Goal: Task Accomplishment & Management: Manage account settings

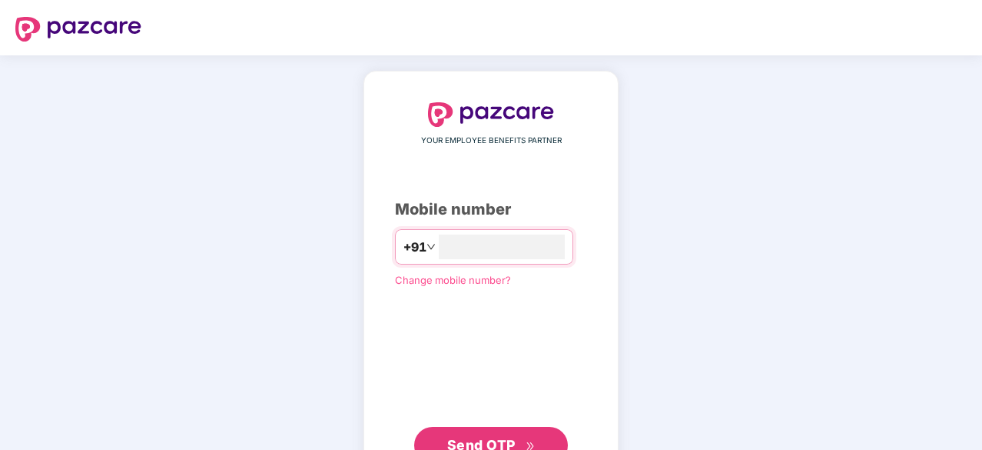
type input "**********"
click at [486, 434] on span "Send OTP" at bounding box center [491, 445] width 88 height 22
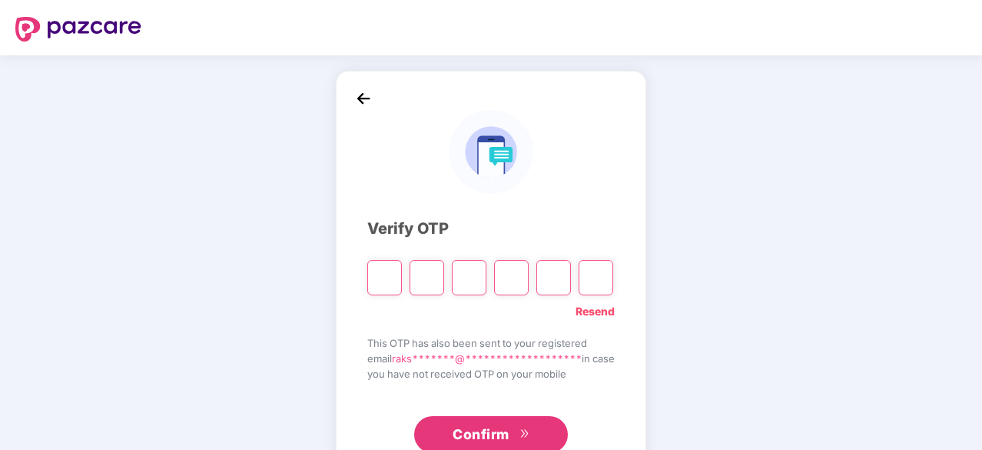
type input "*"
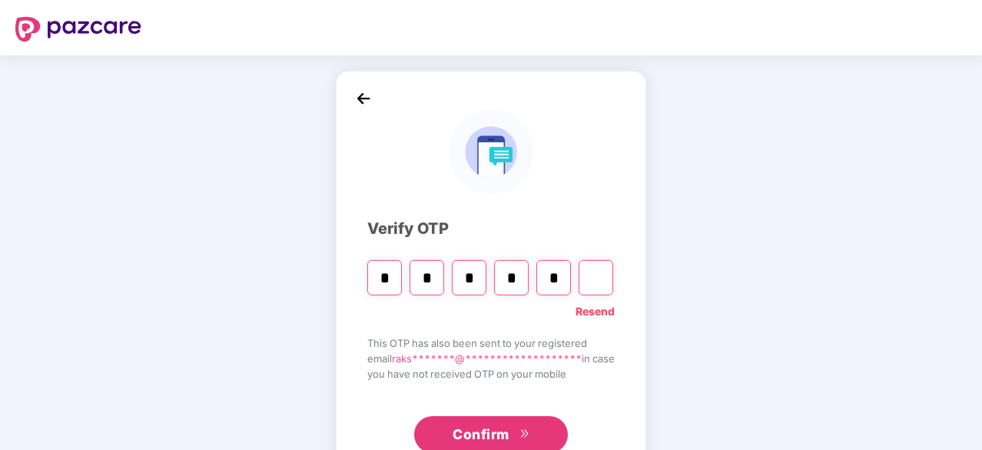
type input "*"
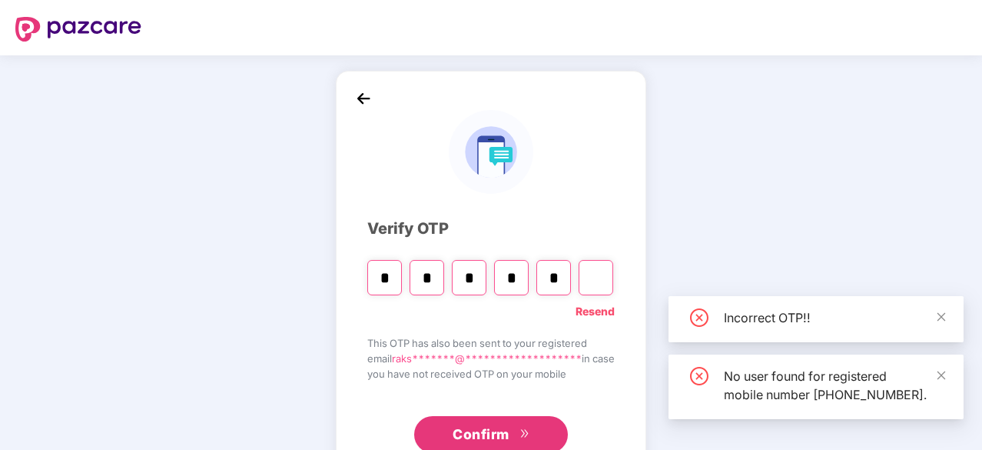
type input "*"
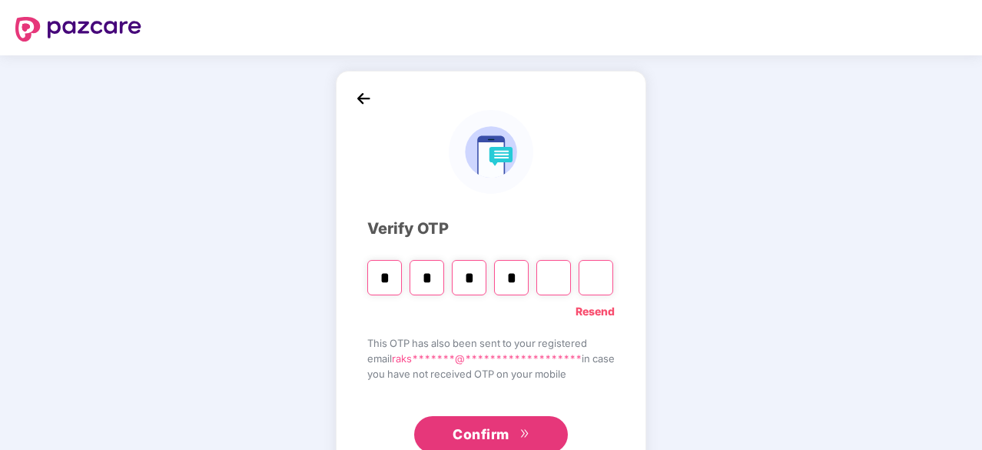
type input "*"
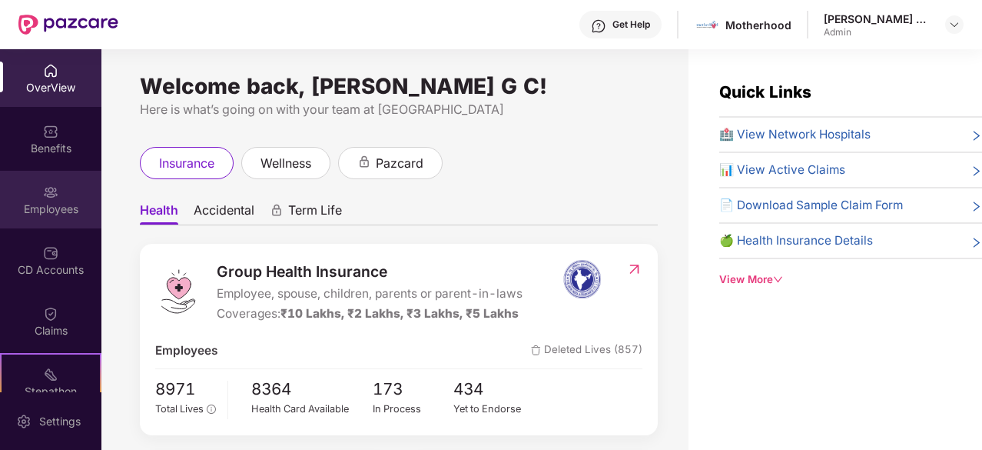
click at [45, 194] on img at bounding box center [50, 191] width 15 height 15
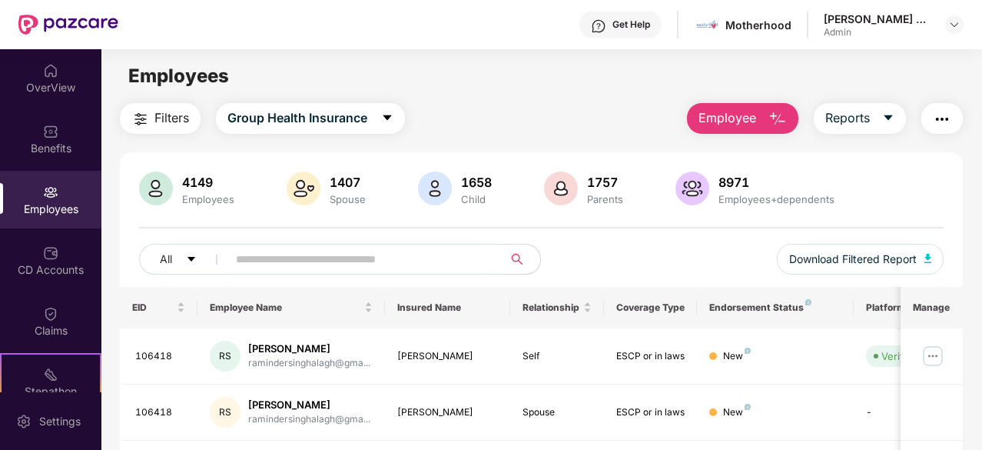
click at [739, 120] on span "Employee" at bounding box center [728, 117] width 58 height 19
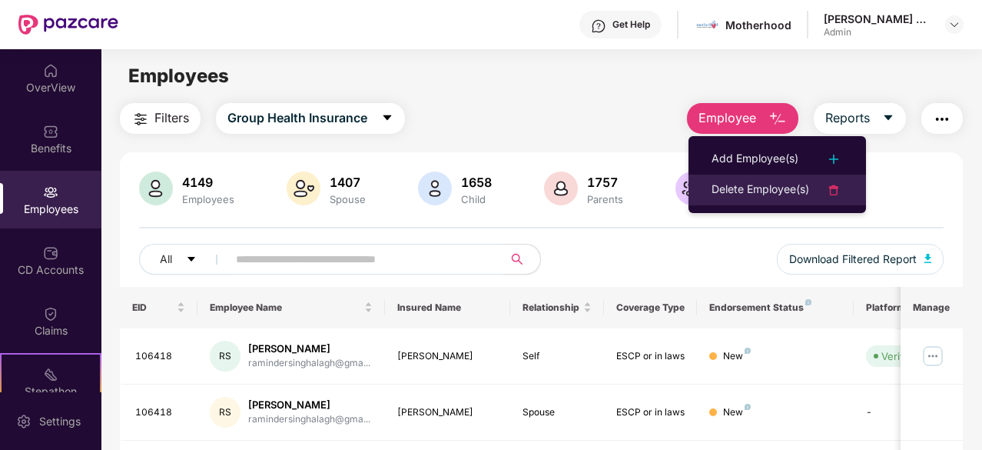
click at [751, 186] on div "Delete Employee(s)" at bounding box center [761, 190] width 98 height 18
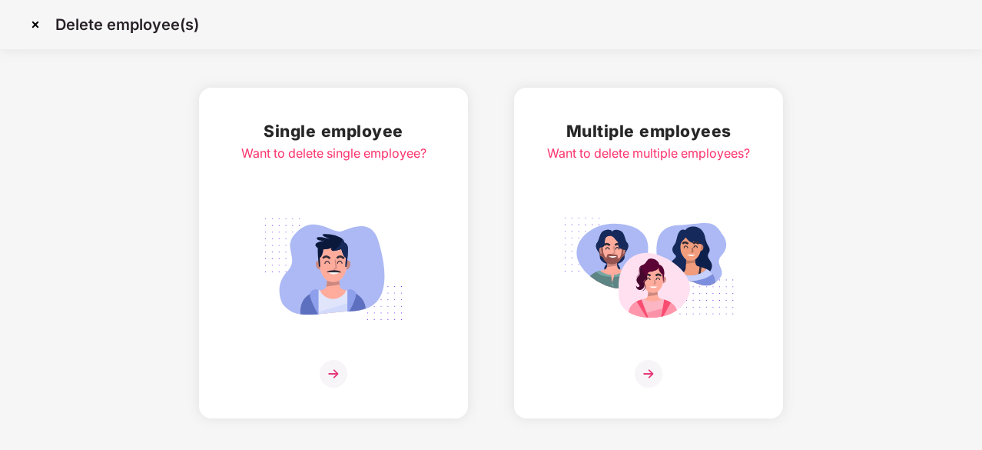
click at [676, 304] on img at bounding box center [649, 269] width 172 height 120
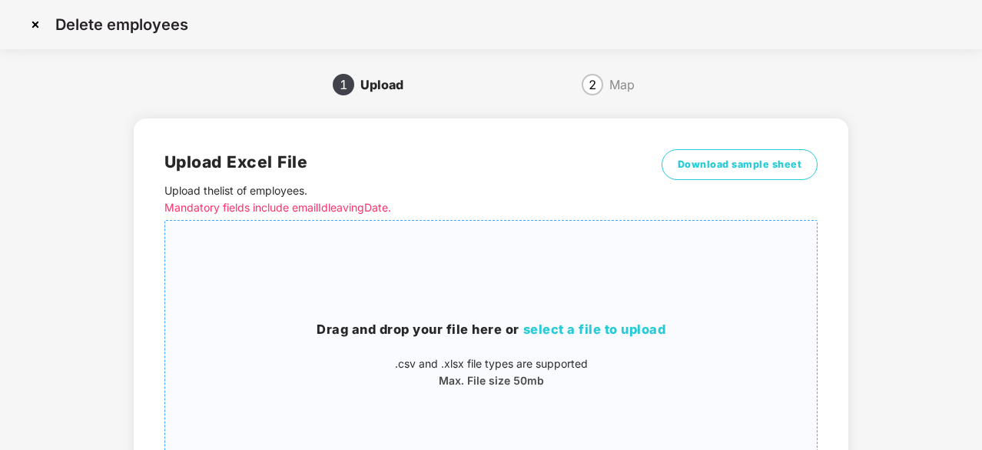
click at [613, 325] on span "select a file to upload" at bounding box center [594, 328] width 143 height 15
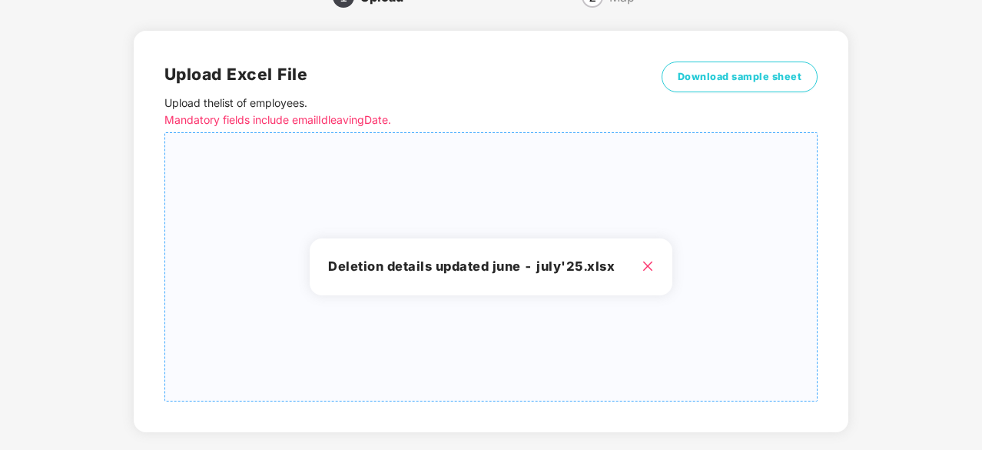
scroll to position [166, 0]
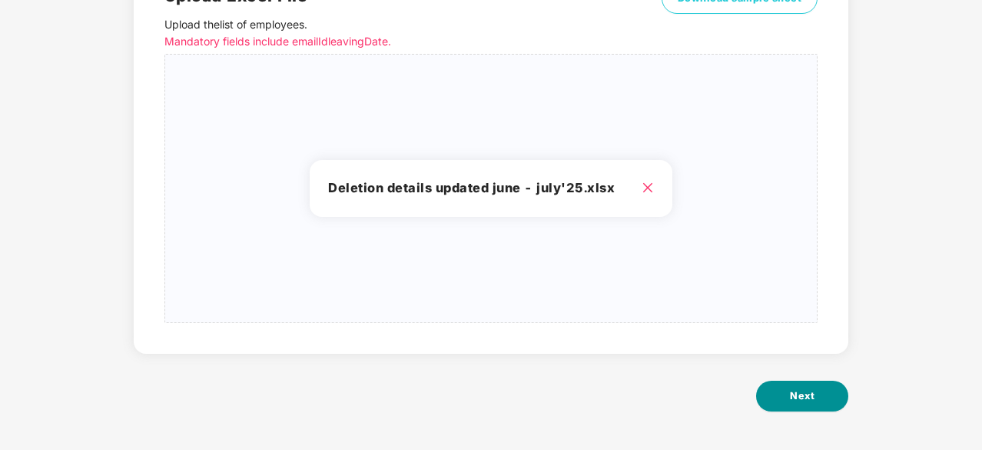
click at [813, 397] on span "Next" at bounding box center [802, 395] width 25 height 15
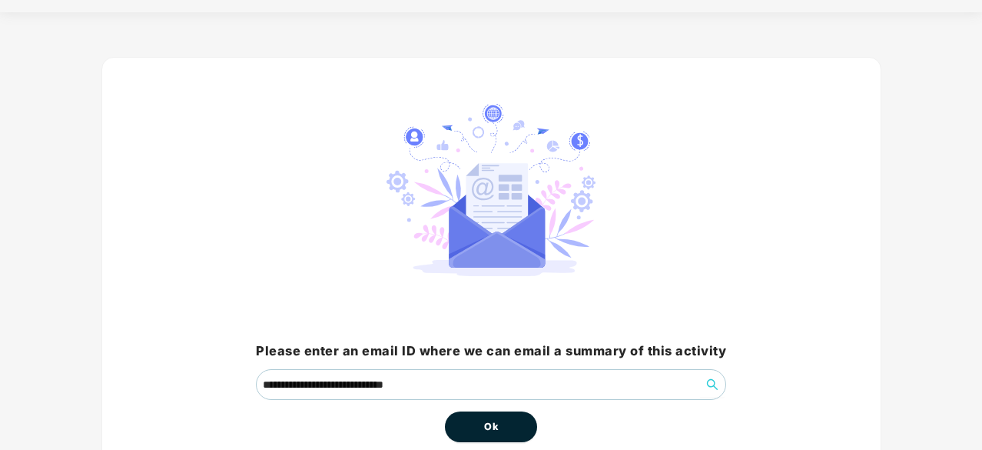
scroll to position [0, 0]
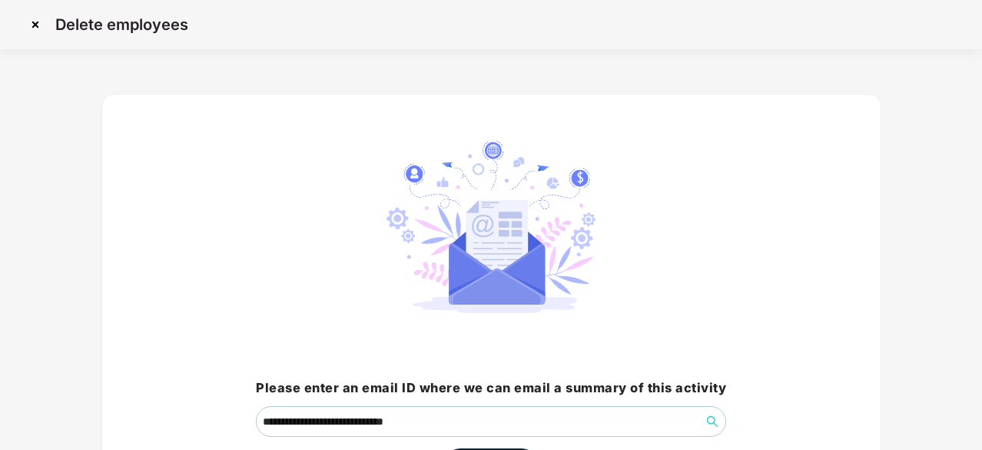
click at [33, 21] on img at bounding box center [35, 24] width 25 height 25
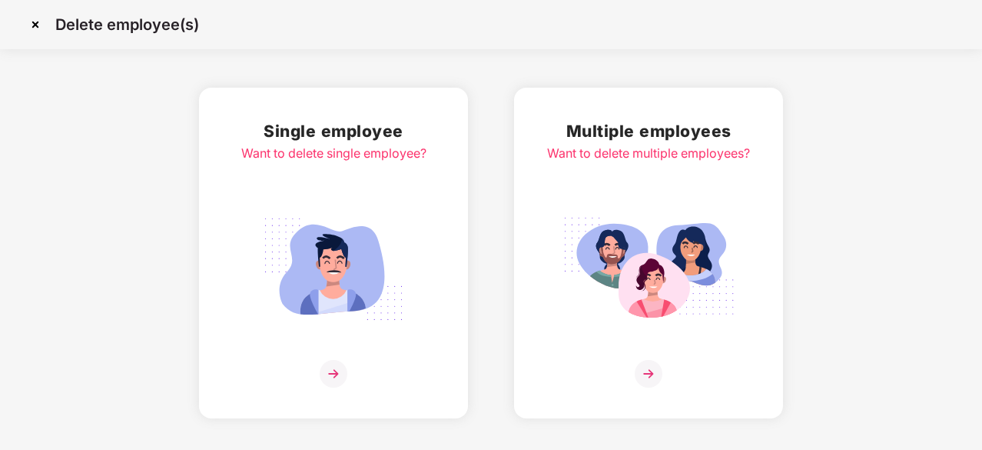
click at [638, 348] on div "Multiple employees Want to delete multiple employees?" at bounding box center [648, 252] width 203 height 269
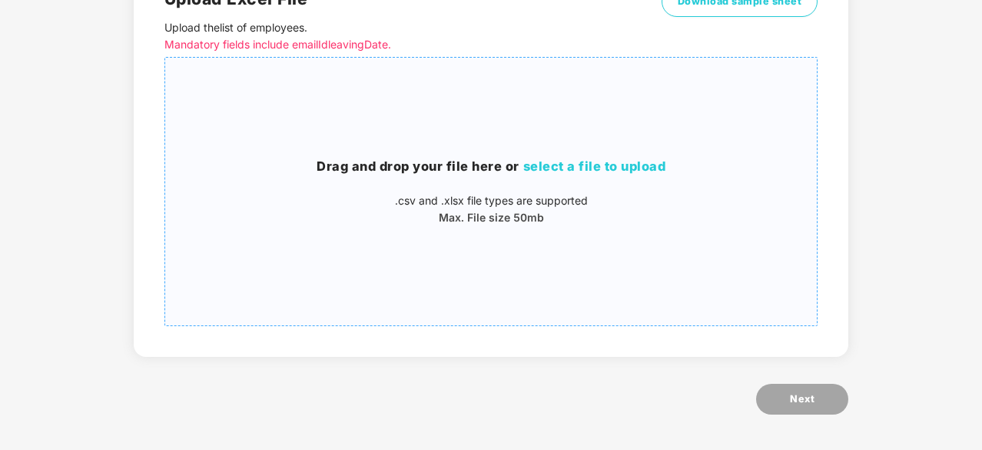
scroll to position [166, 0]
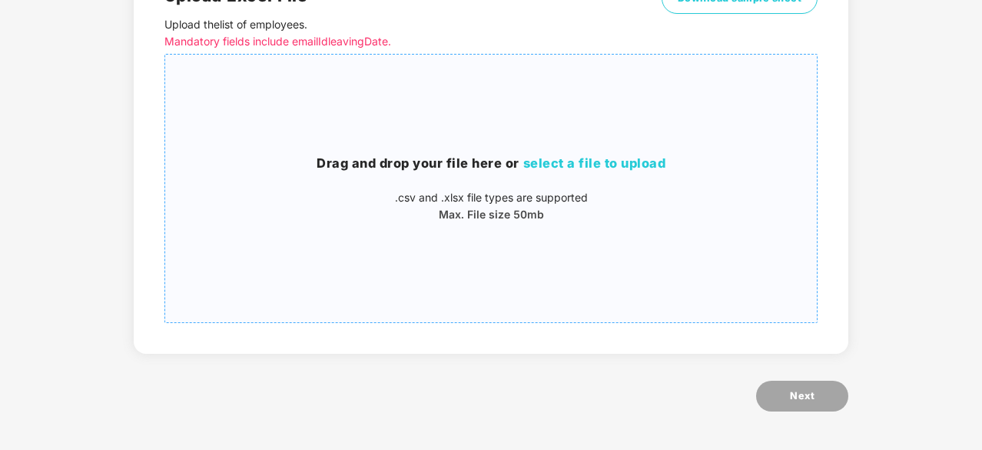
click at [602, 167] on span "select a file to upload" at bounding box center [594, 162] width 143 height 15
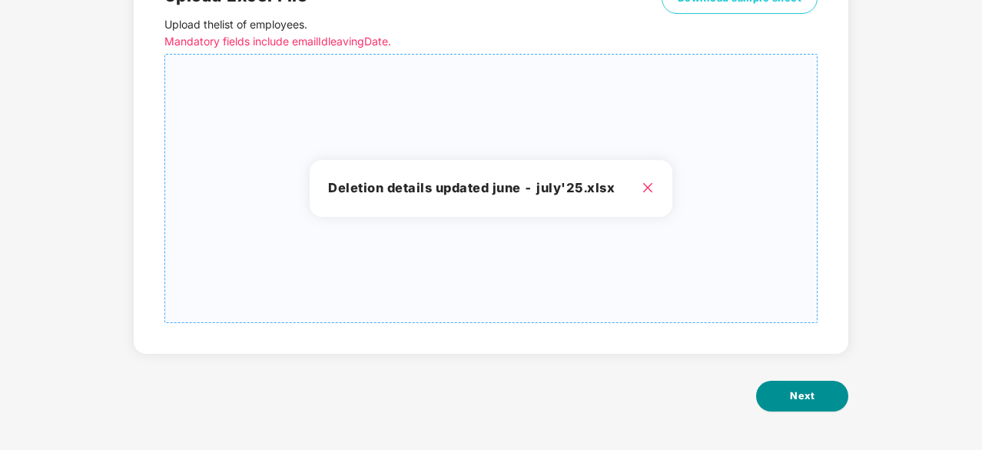
click at [776, 389] on button "Next" at bounding box center [802, 396] width 92 height 31
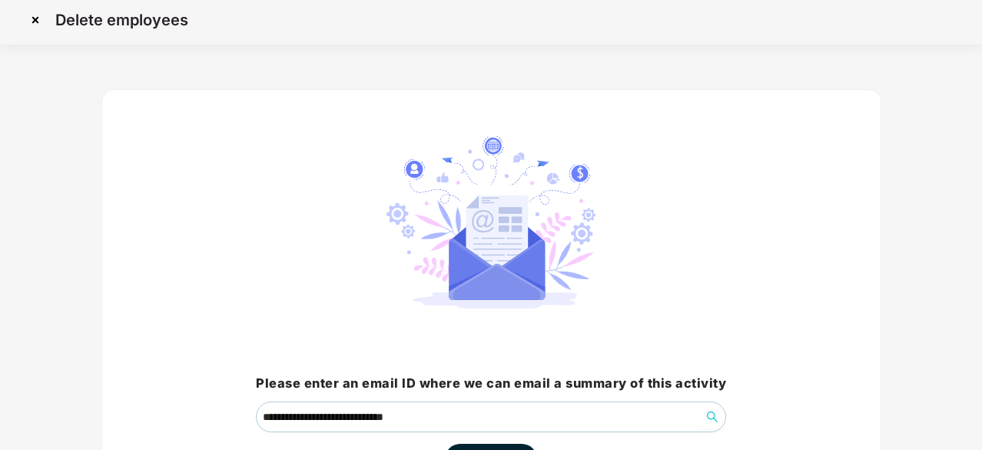
scroll to position [117, 0]
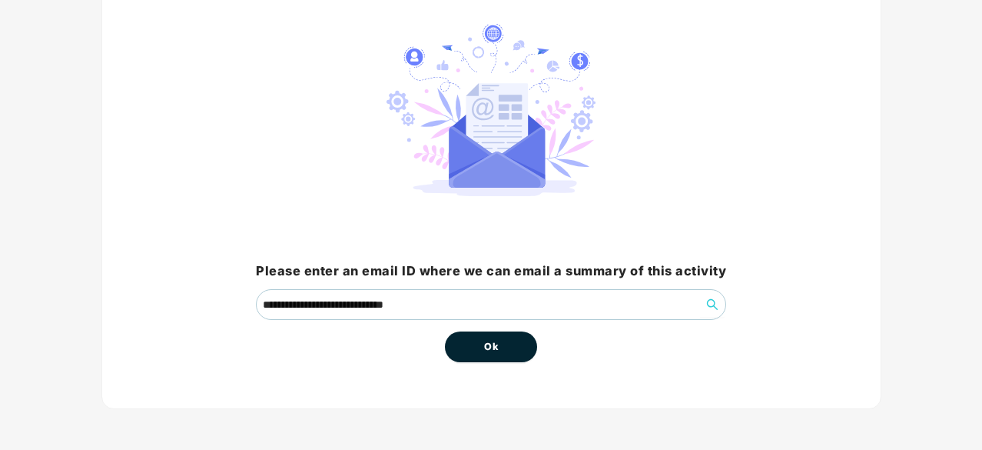
click at [492, 346] on span "Ok" at bounding box center [491, 346] width 14 height 15
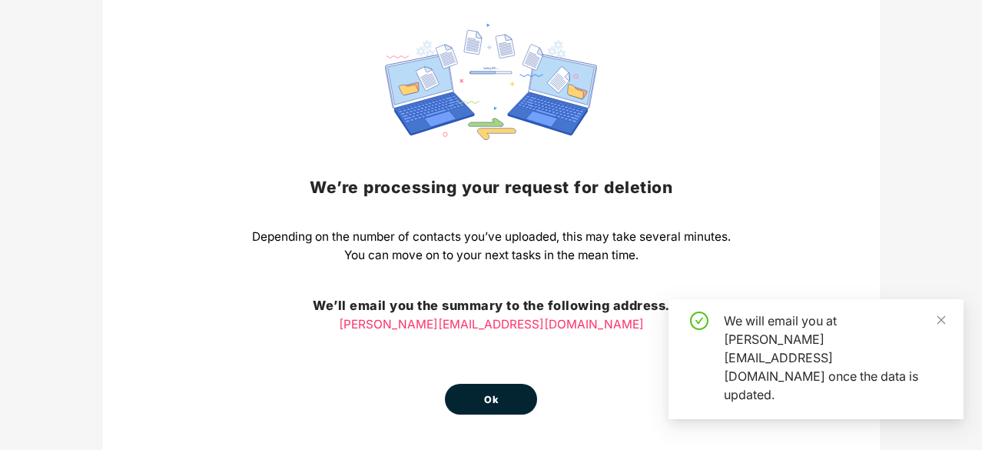
click at [501, 405] on button "Ok" at bounding box center [491, 399] width 92 height 31
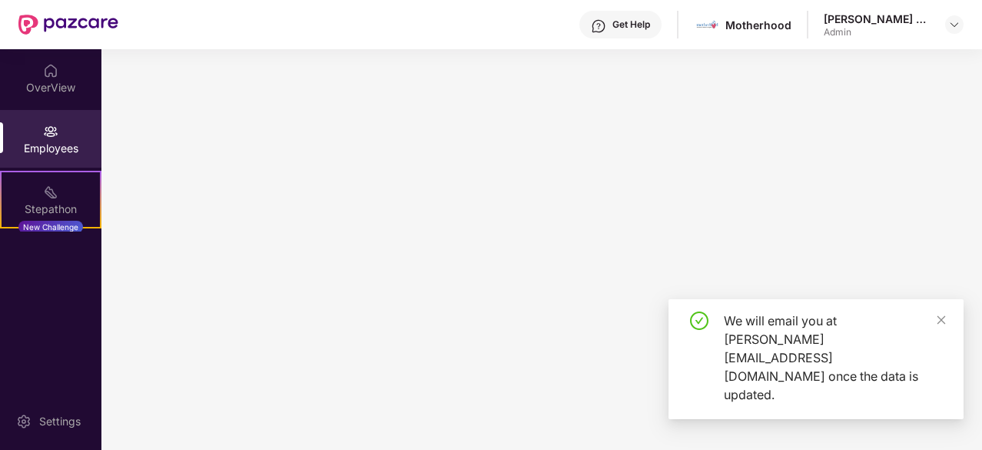
scroll to position [0, 0]
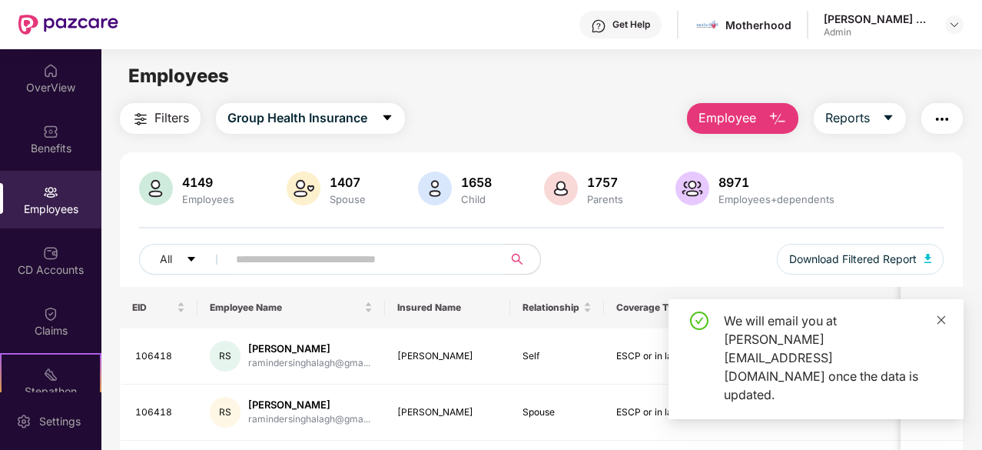
click at [941, 325] on icon "close" at bounding box center [941, 319] width 11 height 11
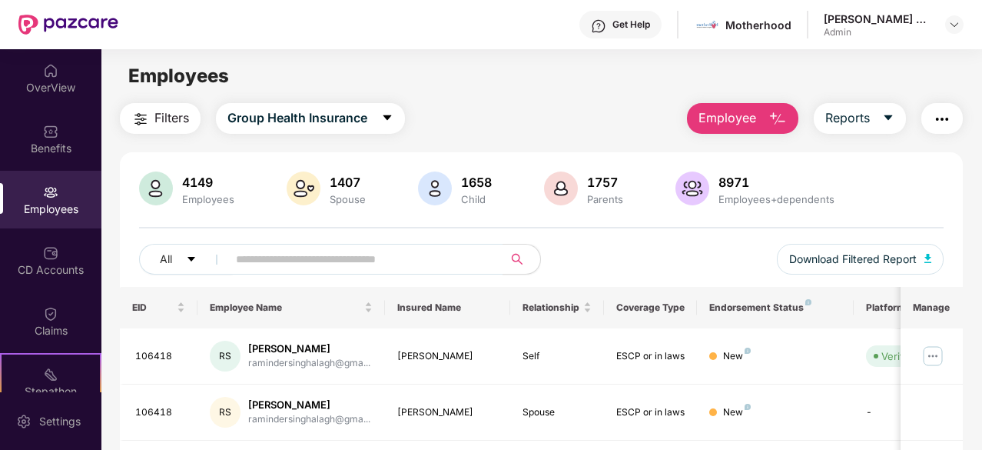
click at [897, 184] on div "4149 Employees 1407 Spouse 1658 Child 1757 Parents 8971 Employees+dependents" at bounding box center [541, 189] width 805 height 37
